Goal: Transaction & Acquisition: Purchase product/service

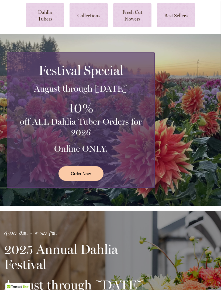
scroll to position [49, 0]
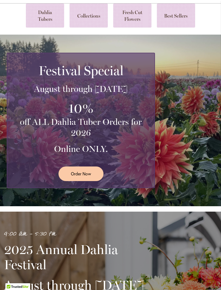
click at [91, 177] on span "Order Now" at bounding box center [81, 173] width 20 height 6
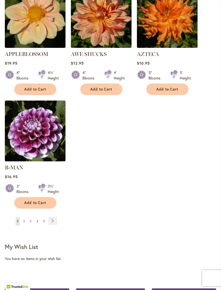
scroll to position [650, 0]
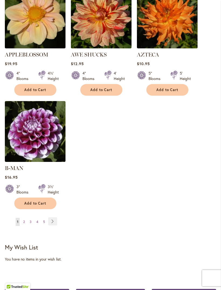
click at [53, 221] on link "Page Next" at bounding box center [52, 221] width 9 height 8
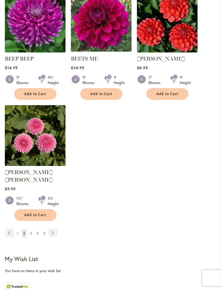
scroll to position [639, 0]
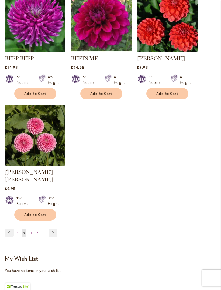
click at [53, 231] on link "Page Next" at bounding box center [53, 233] width 9 height 8
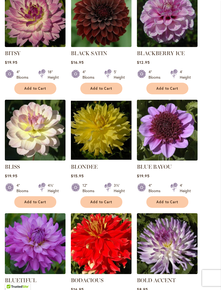
scroll to position [201, 0]
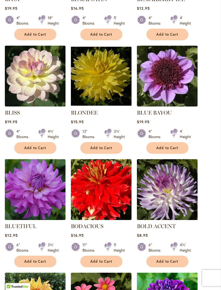
click at [25, 264] on span "Add to Cart" at bounding box center [35, 261] width 22 height 5
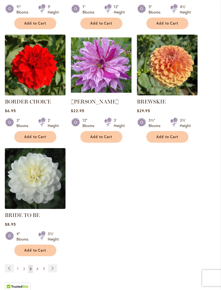
scroll to position [610, 0]
click at [56, 271] on link "Page Next" at bounding box center [52, 268] width 9 height 8
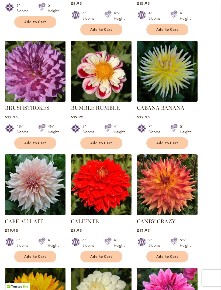
scroll to position [255, 0]
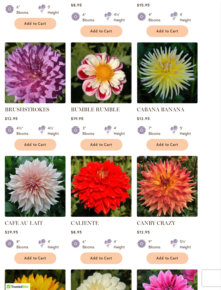
click at [171, 147] on span "Add to Cart" at bounding box center [168, 144] width 22 height 5
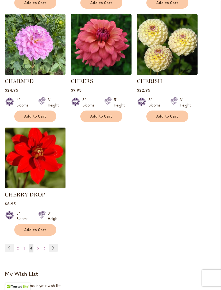
scroll to position [638, 0]
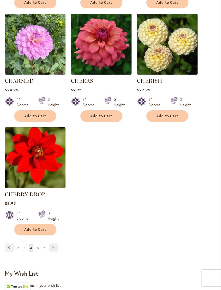
click at [53, 252] on link "Page Next" at bounding box center [53, 248] width 9 height 8
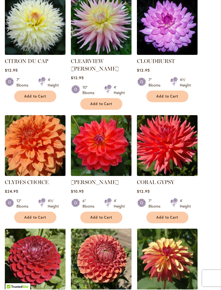
scroll to position [425, 0]
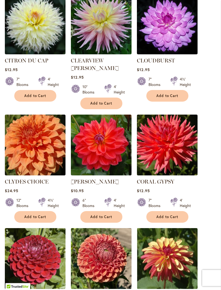
click at [159, 215] on span "Add to Cart" at bounding box center [168, 217] width 22 height 5
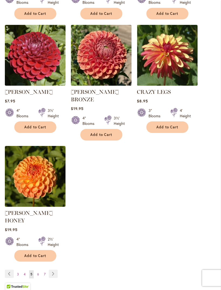
scroll to position [647, 0]
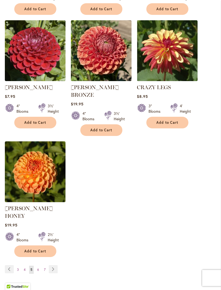
click at [53, 265] on link "Page Next" at bounding box center [53, 269] width 9 height 8
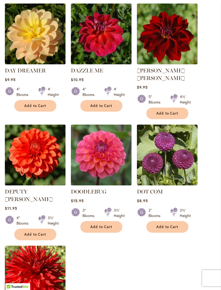
scroll to position [534, 0]
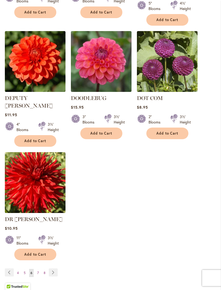
scroll to position [614, 0]
click at [8, 268] on link "Page Previous" at bounding box center [9, 272] width 9 height 8
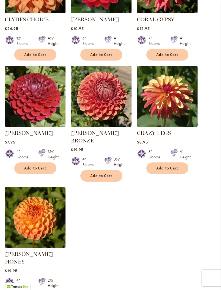
scroll to position [585, 0]
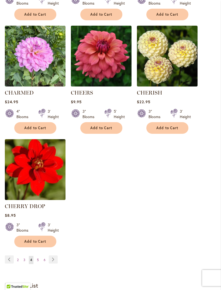
scroll to position [612, 0]
click at [8, 263] on link "Page Previous" at bounding box center [9, 259] width 9 height 8
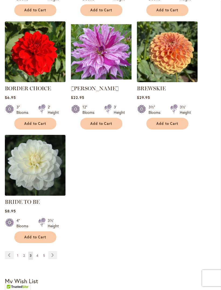
scroll to position [614, 0]
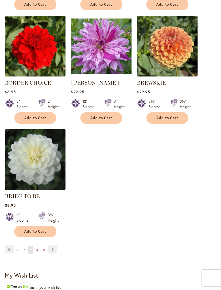
click at [8, 254] on link "Page Previous" at bounding box center [9, 249] width 9 height 8
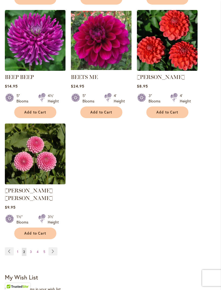
scroll to position [621, 0]
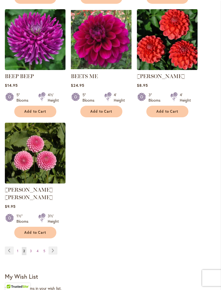
click at [9, 250] on link "Page Previous" at bounding box center [9, 251] width 9 height 8
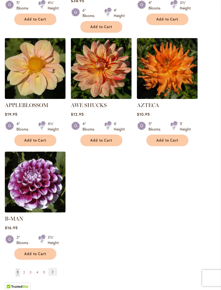
scroll to position [605, 0]
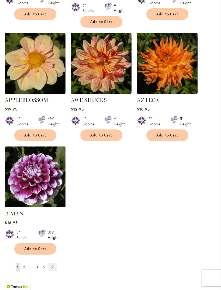
click at [39, 265] on link "Page 4" at bounding box center [37, 267] width 5 height 8
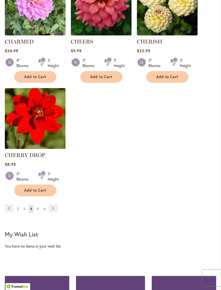
scroll to position [664, 0]
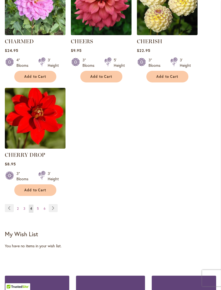
click at [39, 213] on link "Page 5" at bounding box center [38, 208] width 5 height 8
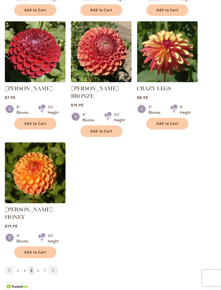
scroll to position [632, 0]
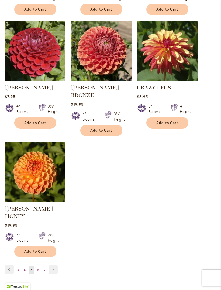
click at [40, 266] on link "Page 6" at bounding box center [38, 270] width 5 height 8
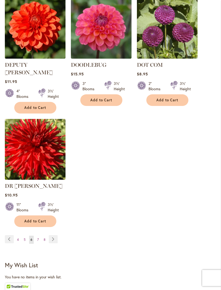
scroll to position [648, 0]
click at [36, 235] on link "Page 7" at bounding box center [38, 239] width 4 height 8
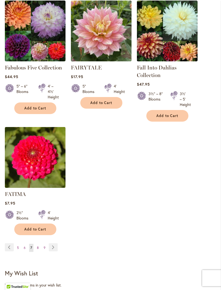
scroll to position [631, 0]
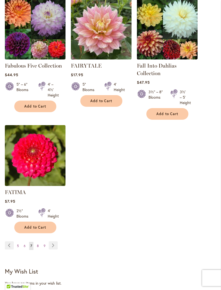
click at [37, 248] on span "8" at bounding box center [38, 246] width 2 height 4
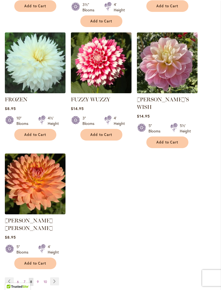
scroll to position [621, 0]
click at [38, 278] on link "Page 9" at bounding box center [38, 282] width 5 height 8
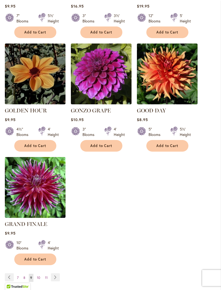
scroll to position [610, 0]
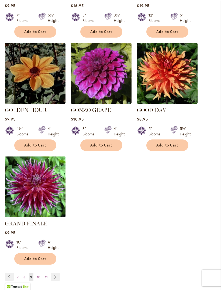
click at [59, 272] on link "Page Next" at bounding box center [55, 276] width 9 height 8
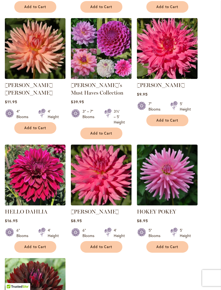
scroll to position [506, 0]
click at [166, 249] on span "Add to Cart" at bounding box center [168, 246] width 22 height 5
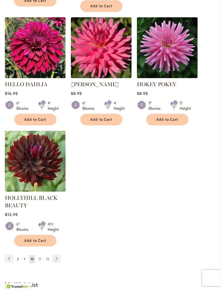
scroll to position [647, 0]
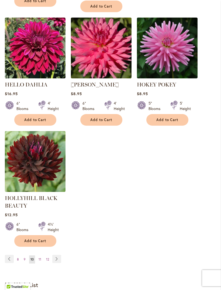
click at [59, 263] on link "Page Next" at bounding box center [56, 259] width 9 height 8
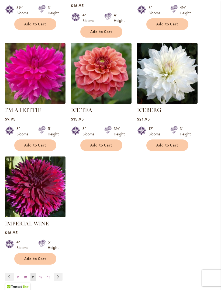
scroll to position [597, 0]
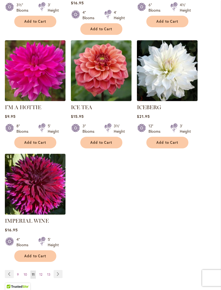
click at [59, 270] on link "Page Next" at bounding box center [58, 274] width 9 height 8
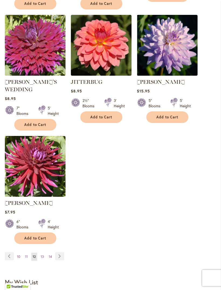
scroll to position [636, 0]
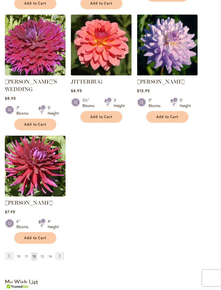
click at [58, 252] on link "Page Next" at bounding box center [59, 256] width 9 height 8
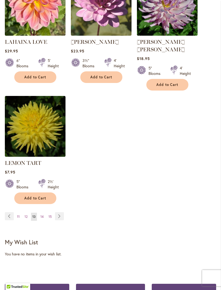
scroll to position [663, 0]
click at [57, 212] on link "Page Next" at bounding box center [59, 216] width 9 height 8
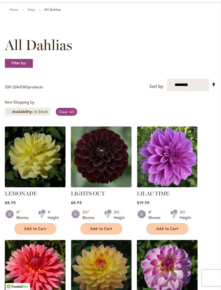
scroll to position [50, 0]
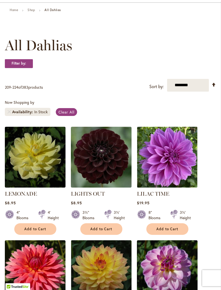
click at [45, 231] on span "Add to Cart" at bounding box center [35, 229] width 22 height 5
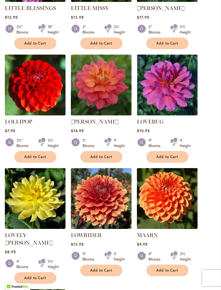
scroll to position [484, 0]
click at [39, 272] on button "Add to Cart" at bounding box center [35, 278] width 42 height 12
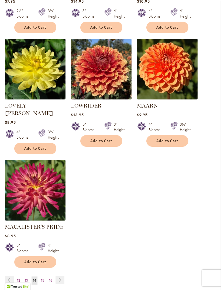
scroll to position [618, 0]
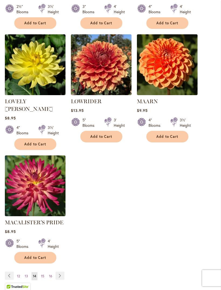
click at [59, 271] on link "Page Next" at bounding box center [60, 275] width 9 height 8
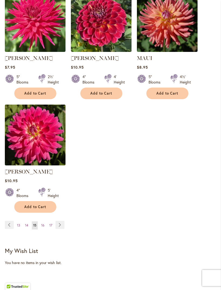
scroll to position [654, 0]
click at [60, 222] on link "Page Next" at bounding box center [60, 225] width 9 height 8
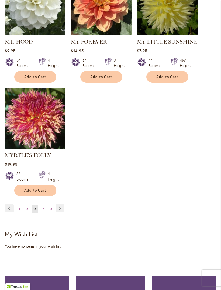
scroll to position [671, 0]
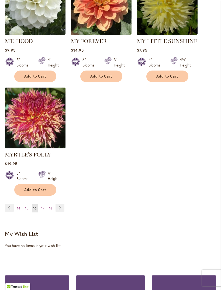
click at [58, 204] on link "Page Next" at bounding box center [60, 208] width 9 height 8
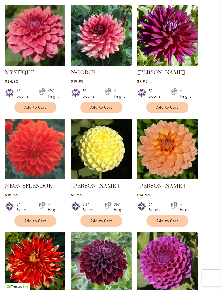
scroll to position [171, 0]
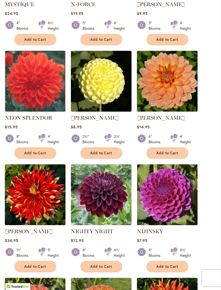
click at [162, 269] on span "Add to Cart" at bounding box center [168, 266] width 22 height 5
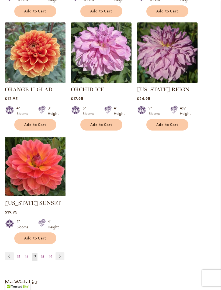
scroll to position [655, 0]
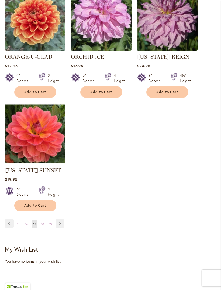
click at [43, 226] on span "18" at bounding box center [42, 224] width 3 height 4
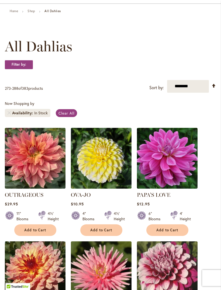
scroll to position [49, 0]
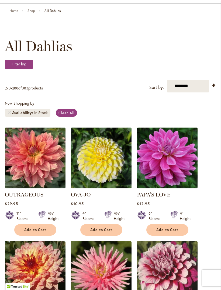
click at [152, 235] on button "Add to Cart" at bounding box center [168, 230] width 42 height 12
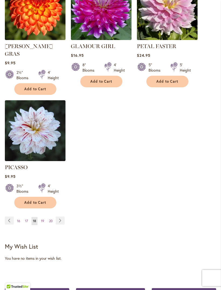
scroll to position [673, 0]
click at [62, 217] on link "Page Next" at bounding box center [60, 220] width 9 height 8
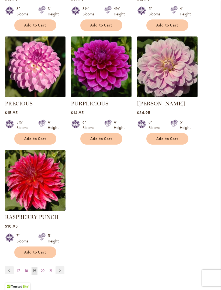
scroll to position [611, 0]
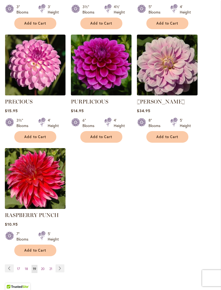
click at [59, 264] on link "Page Next" at bounding box center [60, 268] width 9 height 8
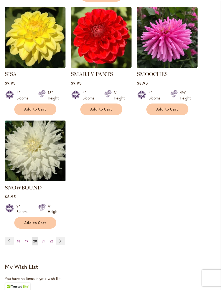
scroll to position [631, 0]
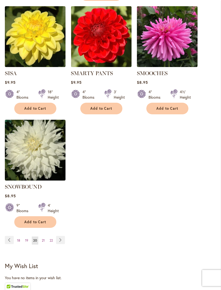
click at [59, 238] on link "Page Next" at bounding box center [60, 240] width 9 height 8
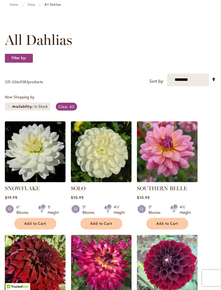
scroll to position [55, 0]
click at [169, 226] on span "Add to Cart" at bounding box center [168, 223] width 22 height 5
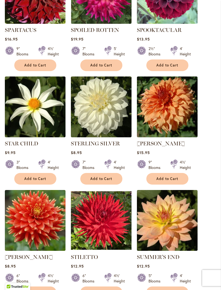
scroll to position [341, 0]
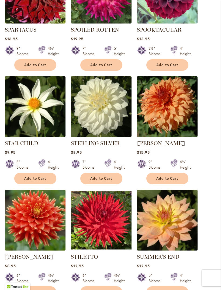
click at [163, 290] on span "Add to Cart" at bounding box center [168, 292] width 22 height 5
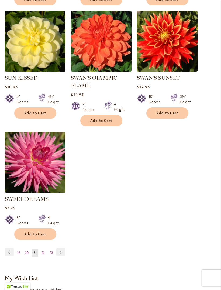
scroll to position [634, 0]
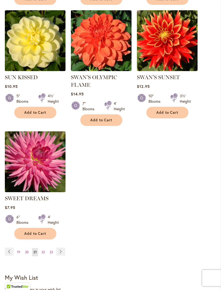
click at [63, 256] on link "Page Next" at bounding box center [60, 252] width 9 height 8
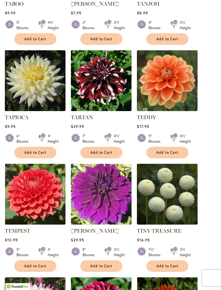
scroll to position [361, 0]
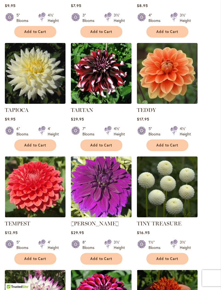
click at [156, 151] on button "Add to Cart" at bounding box center [168, 145] width 42 height 12
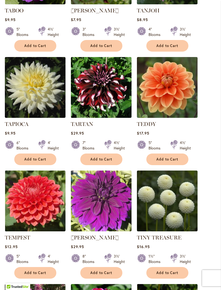
click at [29, 275] on span "Add to Cart" at bounding box center [35, 272] width 22 height 5
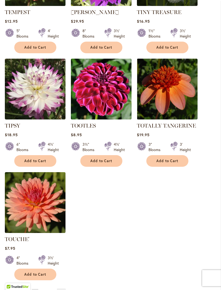
scroll to position [587, 0]
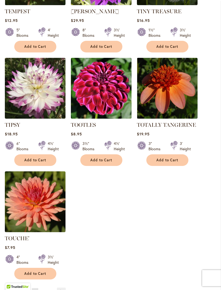
click at [40, 275] on button "Add to Cart" at bounding box center [35, 274] width 42 height 12
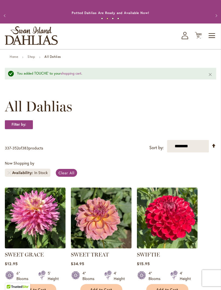
scroll to position [0, 0]
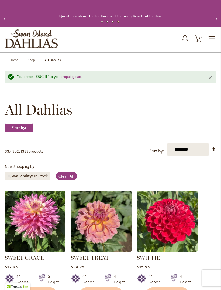
click at [203, 40] on div "Toggle Nav Shop All Shop Dahlia Tubers Collections Fresh Cut Dahlias Gardening …" at bounding box center [110, 40] width 221 height 26
click at [198, 41] on icon "Cart .cls-1 { fill: #231f20; }" at bounding box center [198, 38] width 7 height 7
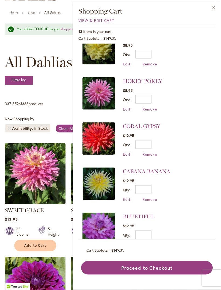
scroll to position [48, 0]
click at [169, 274] on button "Proceed to Checkout" at bounding box center [147, 268] width 132 height 14
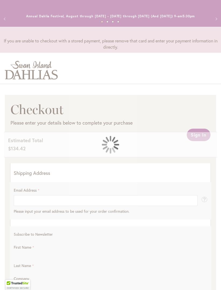
select select "**"
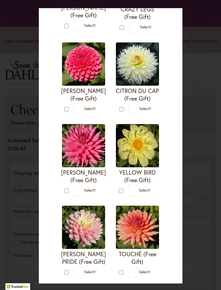
scroll to position [342, 0]
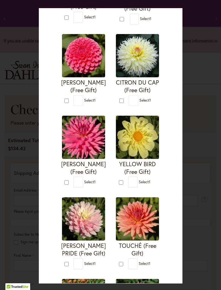
click at [116, 262] on form "TOUCHÉ (Free Gift) * 1" at bounding box center [138, 233] width 45 height 72
type input "*"
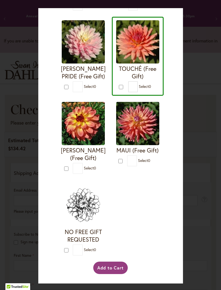
scroll to position [1141, 0]
click at [113, 274] on button "Add to Cart" at bounding box center [110, 267] width 35 height 12
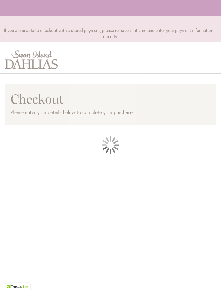
scroll to position [1, 0]
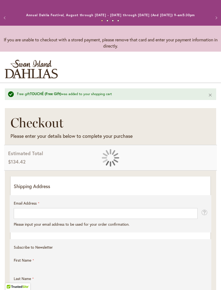
select select "**"
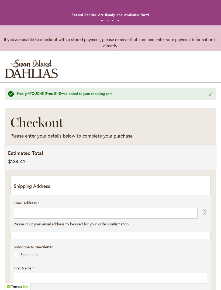
scroll to position [0, 0]
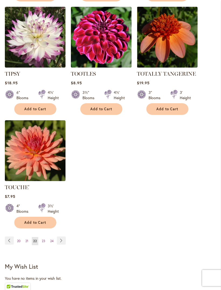
scroll to position [624, 0]
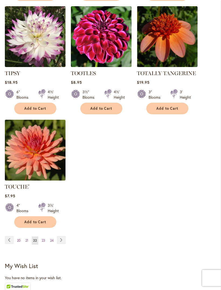
click at [10, 244] on link "Page Previous" at bounding box center [9, 240] width 9 height 8
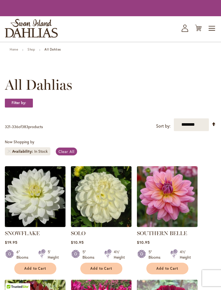
click at [8, 227] on img at bounding box center [35, 196] width 61 height 61
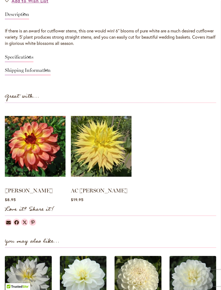
scroll to position [400, 0]
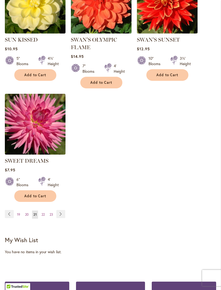
scroll to position [661, 0]
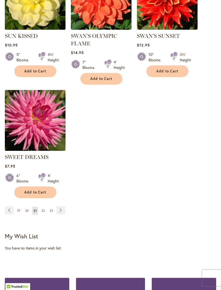
click at [9, 214] on link "Page Previous" at bounding box center [9, 210] width 9 height 8
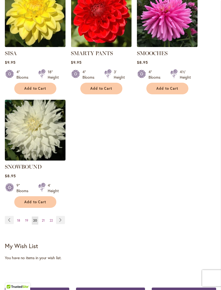
scroll to position [651, 0]
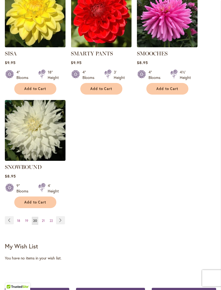
click at [9, 220] on link "Page Previous" at bounding box center [9, 220] width 9 height 8
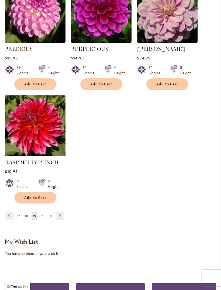
scroll to position [665, 0]
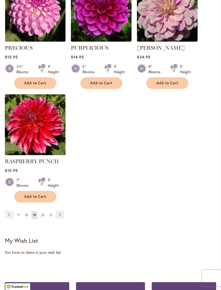
click at [8, 213] on link "Page Previous" at bounding box center [9, 214] width 9 height 8
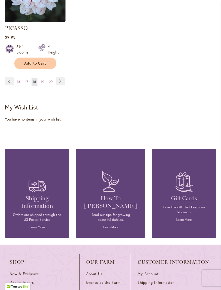
scroll to position [798, 0]
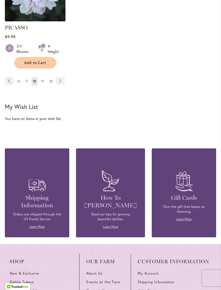
click at [7, 81] on link "Page Previous" at bounding box center [9, 81] width 9 height 8
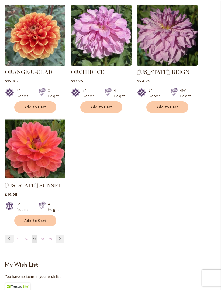
scroll to position [625, 0]
click at [8, 243] on link "Page Previous" at bounding box center [9, 238] width 9 height 8
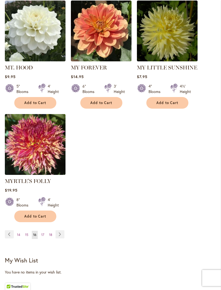
scroll to position [644, 0]
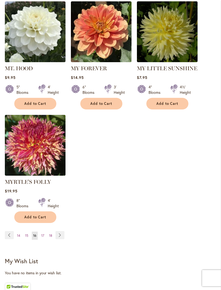
click at [19, 233] on span "14" at bounding box center [18, 235] width 3 height 4
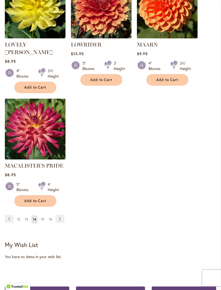
scroll to position [660, 0]
click at [18, 217] on span "12" at bounding box center [18, 219] width 3 height 4
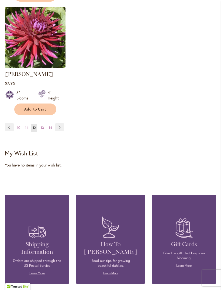
scroll to position [765, 0]
click at [18, 124] on link "Page 10" at bounding box center [19, 128] width 6 height 8
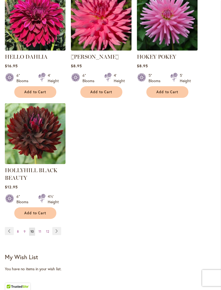
scroll to position [662, 0]
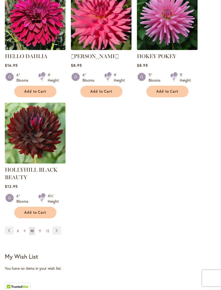
click at [18, 233] on span "8" at bounding box center [18, 231] width 2 height 4
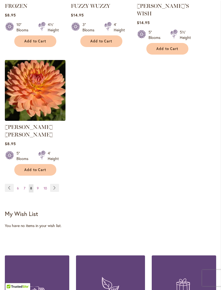
scroll to position [715, 0]
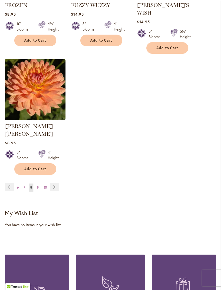
click at [18, 185] on span "6" at bounding box center [18, 187] width 2 height 4
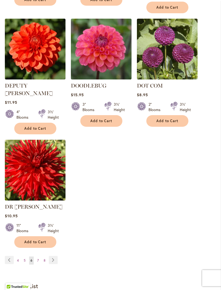
scroll to position [632, 0]
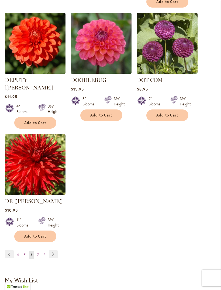
click at [18, 253] on span "4" at bounding box center [18, 255] width 2 height 4
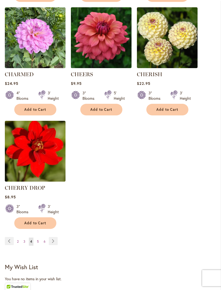
scroll to position [631, 0]
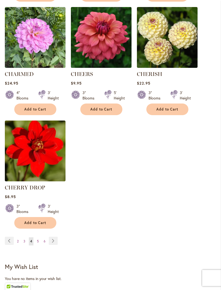
click at [19, 245] on link "Page 2" at bounding box center [18, 241] width 4 height 8
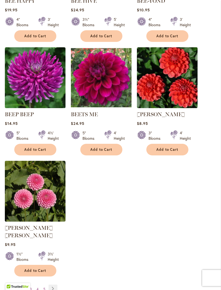
scroll to position [598, 0]
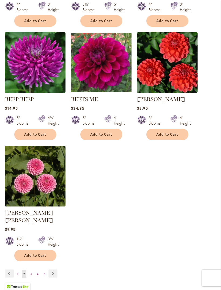
click at [18, 272] on span "1" at bounding box center [17, 274] width 1 height 4
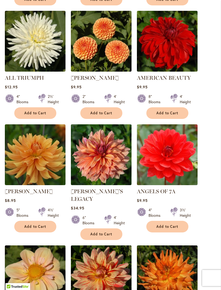
click at [25, 229] on span "Add to Cart" at bounding box center [35, 226] width 22 height 5
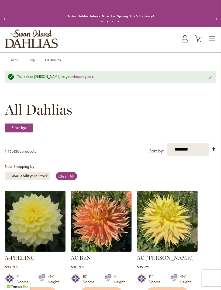
click at [201, 42] on icon "Cart .cls-1 { fill: #231f20; }" at bounding box center [198, 38] width 7 height 7
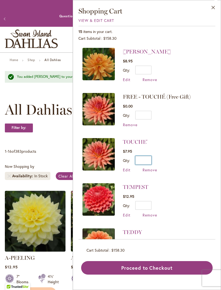
click at [147, 157] on input "*" at bounding box center [144, 160] width 16 height 9
click at [153, 168] on span "Remove" at bounding box center [150, 169] width 15 height 5
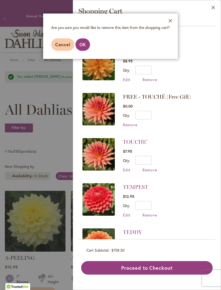
click at [83, 46] on span "OK" at bounding box center [83, 45] width 6 height 6
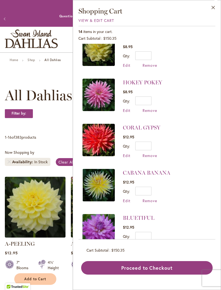
scroll to position [420, 0]
click at [154, 198] on span "Remove" at bounding box center [150, 200] width 15 height 5
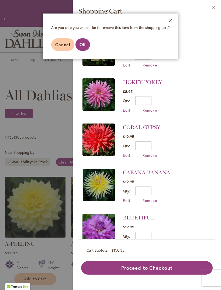
click at [82, 46] on span "OK" at bounding box center [83, 45] width 6 height 6
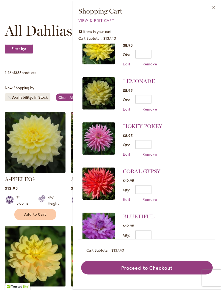
scroll to position [65, 0]
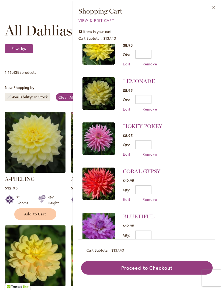
click at [173, 274] on button "Proceed to Checkout" at bounding box center [147, 268] width 132 height 14
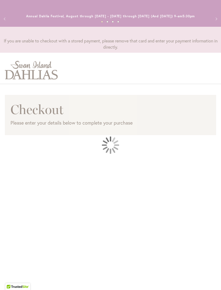
select select "**"
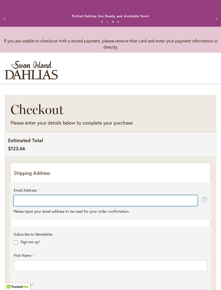
click at [25, 206] on input "Email Address" at bounding box center [106, 200] width 184 height 11
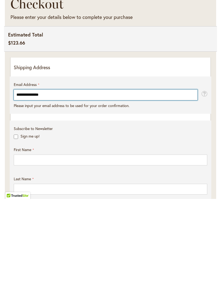
type input "**********"
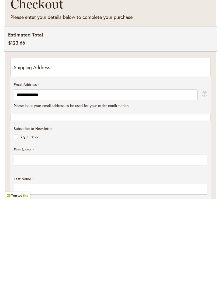
click at [14, 217] on div "Subscribe to Newsletter Sign me up!" at bounding box center [111, 225] width 198 height 16
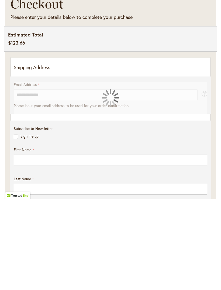
scroll to position [106, 0]
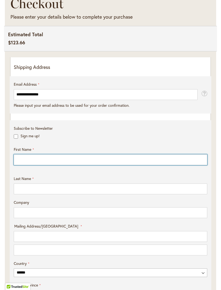
click at [27, 164] on input "First Name" at bounding box center [111, 159] width 194 height 11
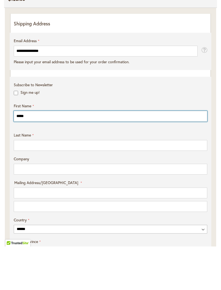
type input "*****"
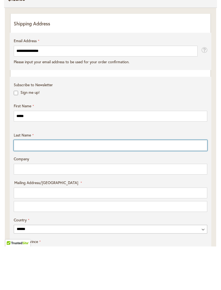
click at [31, 184] on input "Last Name" at bounding box center [111, 189] width 194 height 11
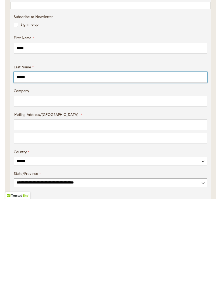
scroll to position [129, 0]
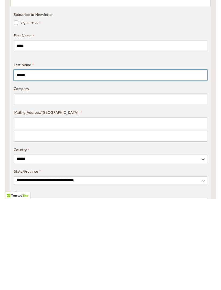
type input "******"
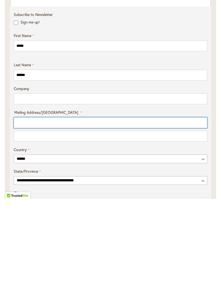
click at [27, 208] on input "Mailing Address/PO BOX: Line 1" at bounding box center [111, 213] width 194 height 11
type input "**********"
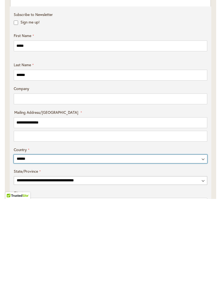
click at [46, 245] on select "**********" at bounding box center [111, 249] width 194 height 9
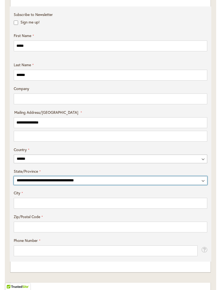
click at [46, 183] on select "**********" at bounding box center [111, 180] width 194 height 9
select select "**"
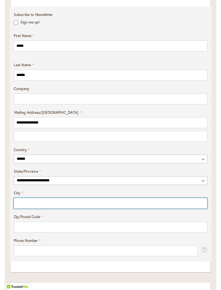
click at [30, 208] on input "City" at bounding box center [111, 203] width 194 height 11
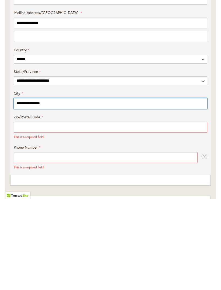
type input "**********"
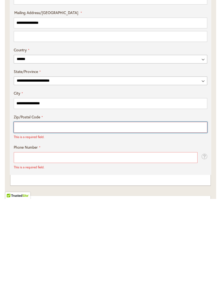
click at [46, 213] on input "Zip/Postal Code" at bounding box center [111, 218] width 194 height 11
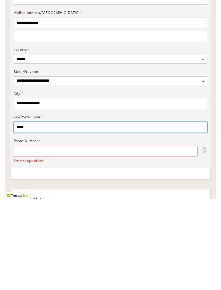
type input "*****"
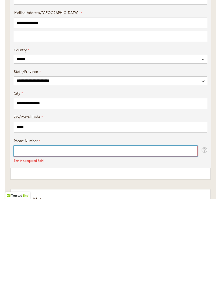
click at [69, 237] on input "Phone Number" at bounding box center [106, 242] width 184 height 11
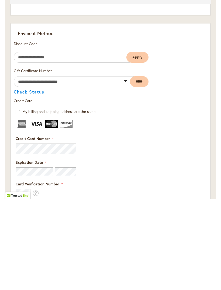
scroll to position [547, 0]
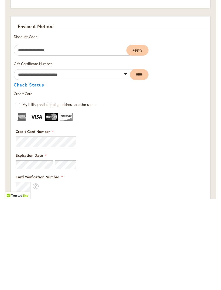
type input "**********"
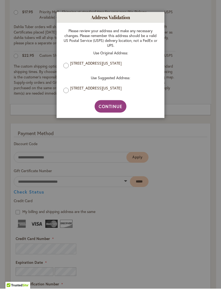
scroll to position [531, 0]
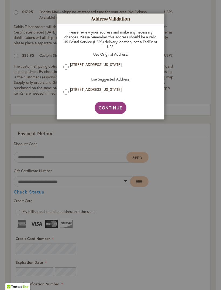
click at [106, 106] on span "Continue" at bounding box center [111, 108] width 24 height 6
type input "**********"
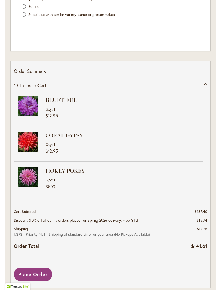
scroll to position [869, 0]
click at [210, 81] on div "Order Summary 13 Items in Cart BLUETIFUL Qty 1 $12.95 CORAL GYPSY Qty" at bounding box center [111, 161] width 200 height 200
click at [207, 82] on div "13 Items in Cart" at bounding box center [111, 85] width 194 height 13
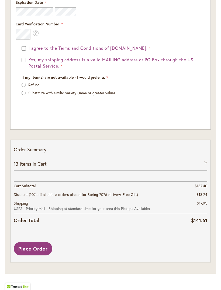
scroll to position [776, 0]
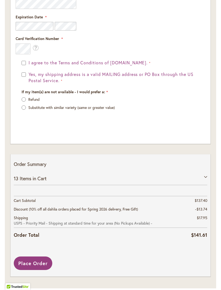
click at [206, 86] on form "My billing and shipping address are the same Billing Address First Name Last Na…" at bounding box center [111, 48] width 202 height 168
click at [208, 175] on div "Order Summary 13 Items in Cart BLUETIFUL Qty 1 $12.95 CORAL GYPSY Qty" at bounding box center [111, 202] width 200 height 96
click at [35, 266] on span "Place Order" at bounding box center [32, 263] width 29 height 6
